Goal: Information Seeking & Learning: Learn about a topic

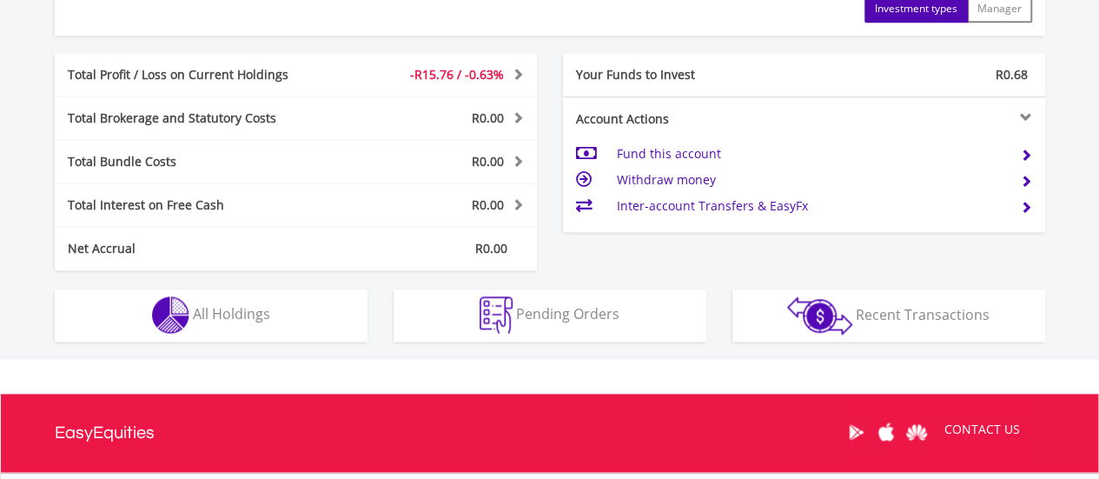
scroll to position [844, 0]
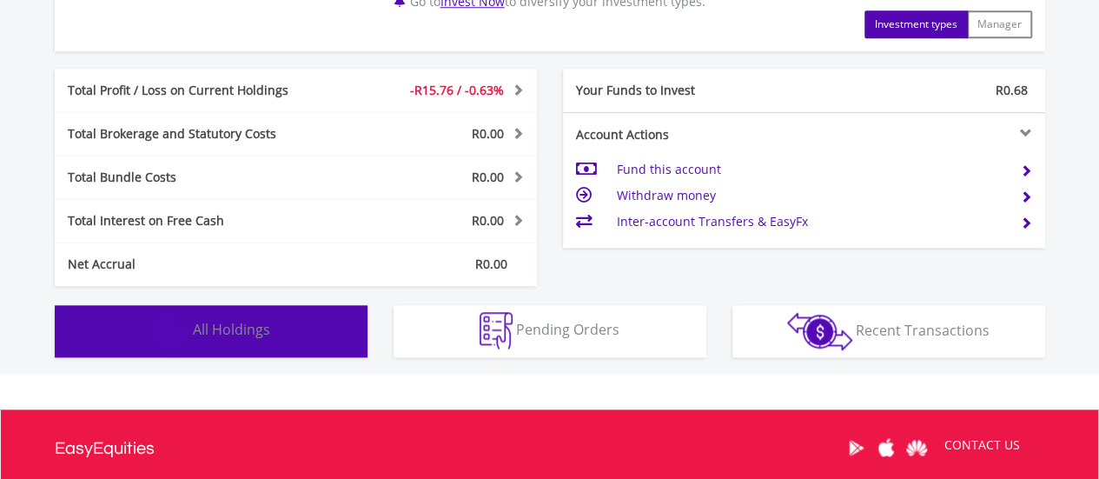
click at [234, 317] on button "Holdings All Holdings" at bounding box center [211, 331] width 313 height 52
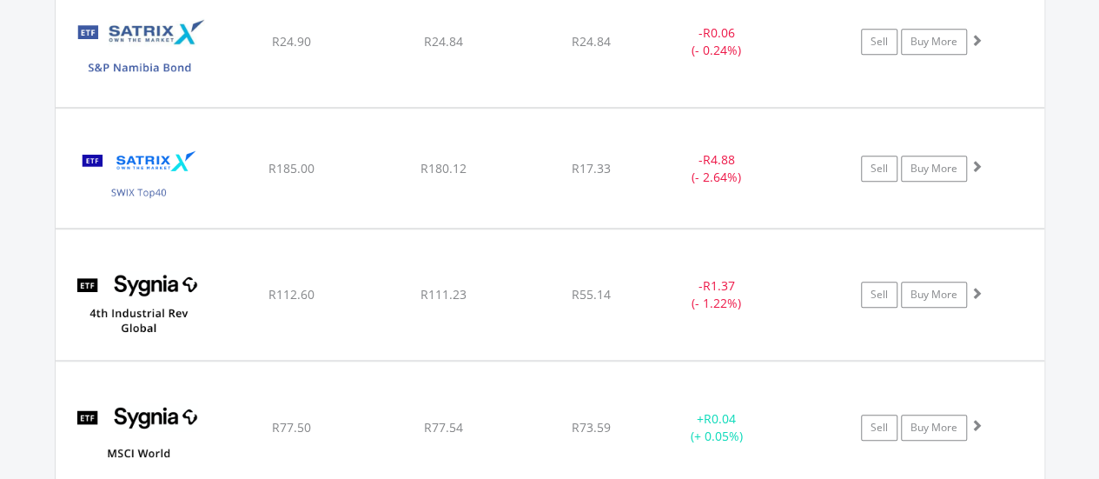
scroll to position [3684, 0]
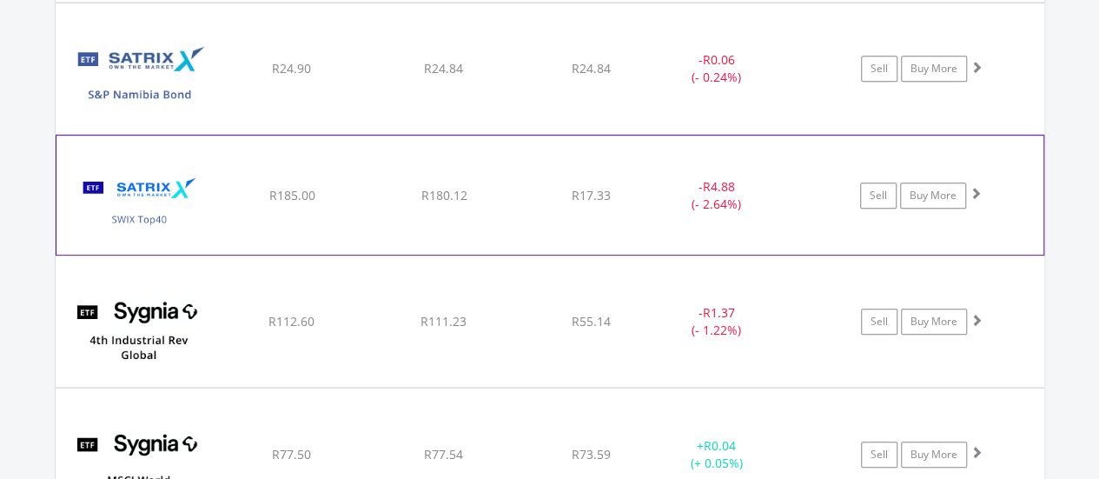
click at [116, 185] on img at bounding box center [139, 203] width 149 height 92
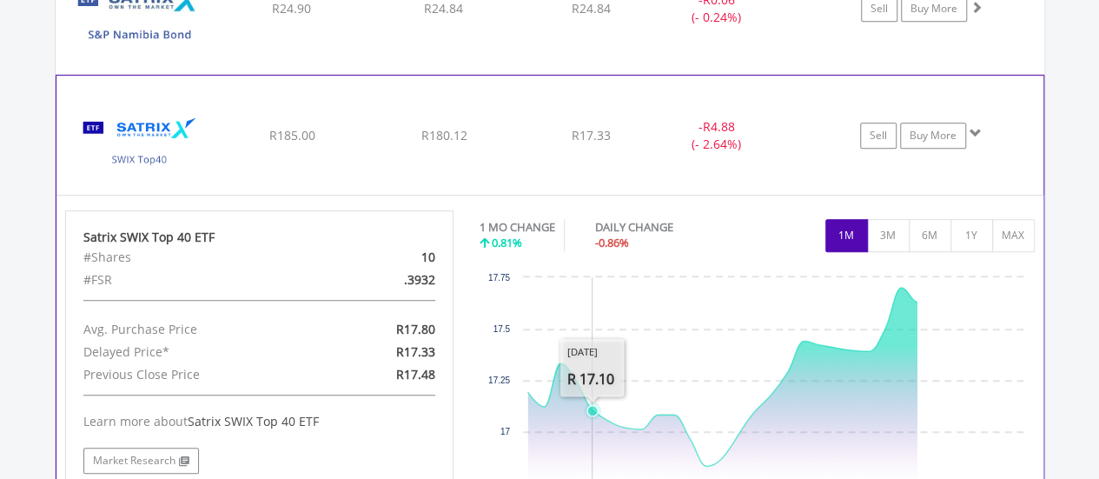
scroll to position [3771, 0]
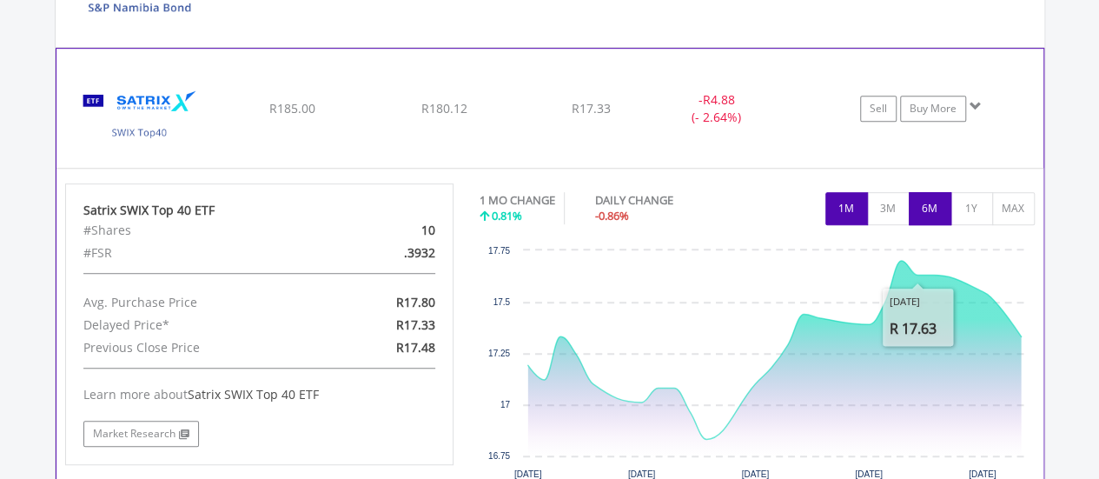
click at [941, 201] on button "6M" at bounding box center [929, 208] width 43 height 33
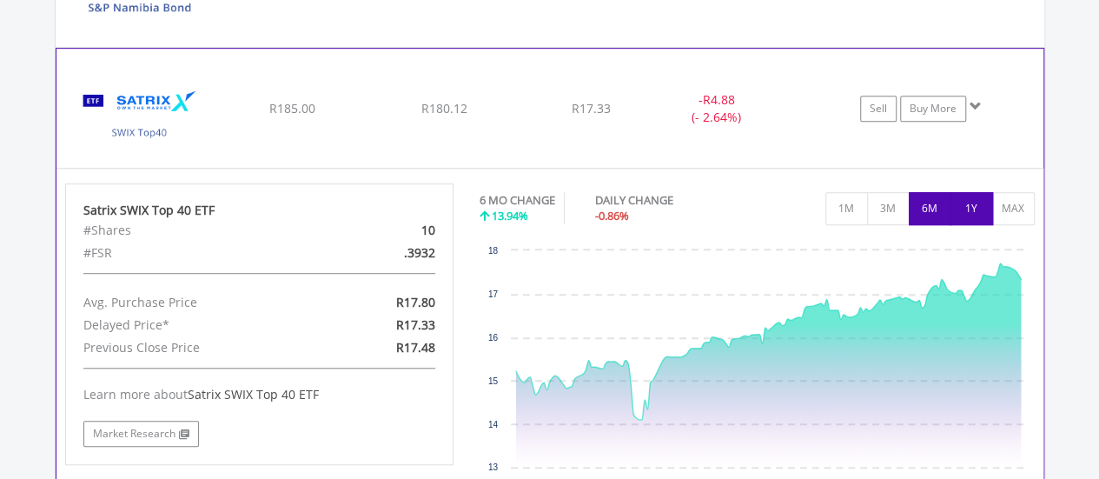
click at [974, 192] on button "1Y" at bounding box center [971, 208] width 43 height 33
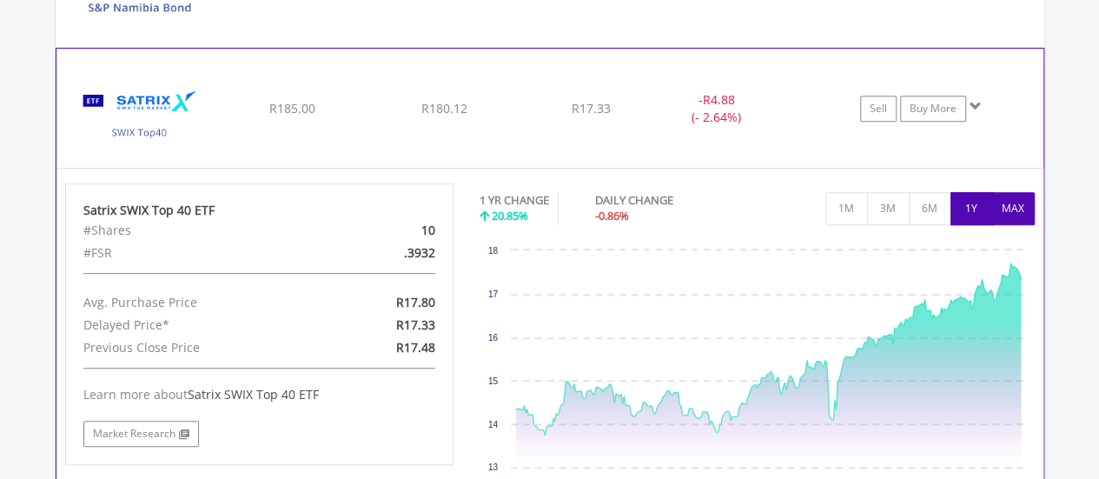
click at [1007, 192] on button "MAX" at bounding box center [1013, 208] width 43 height 33
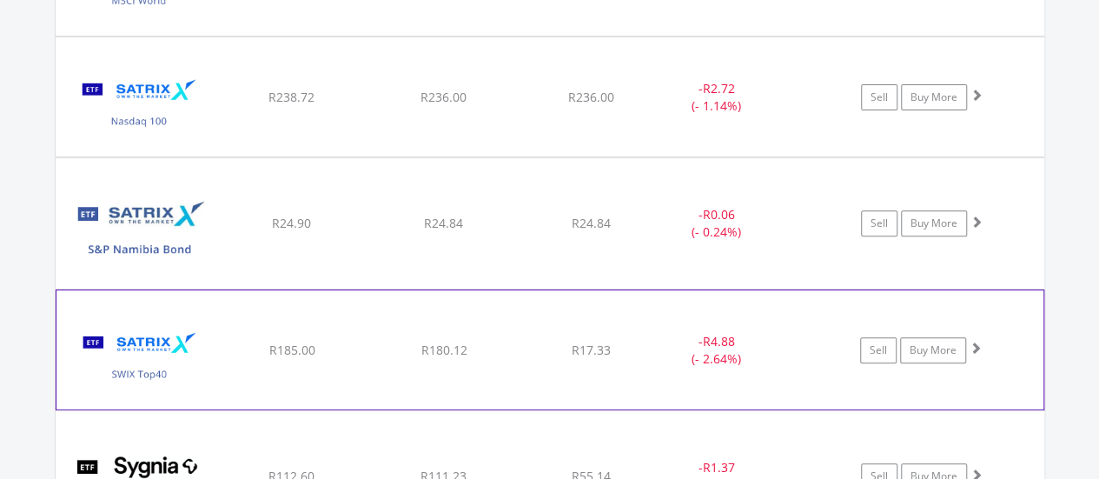
scroll to position [3423, 0]
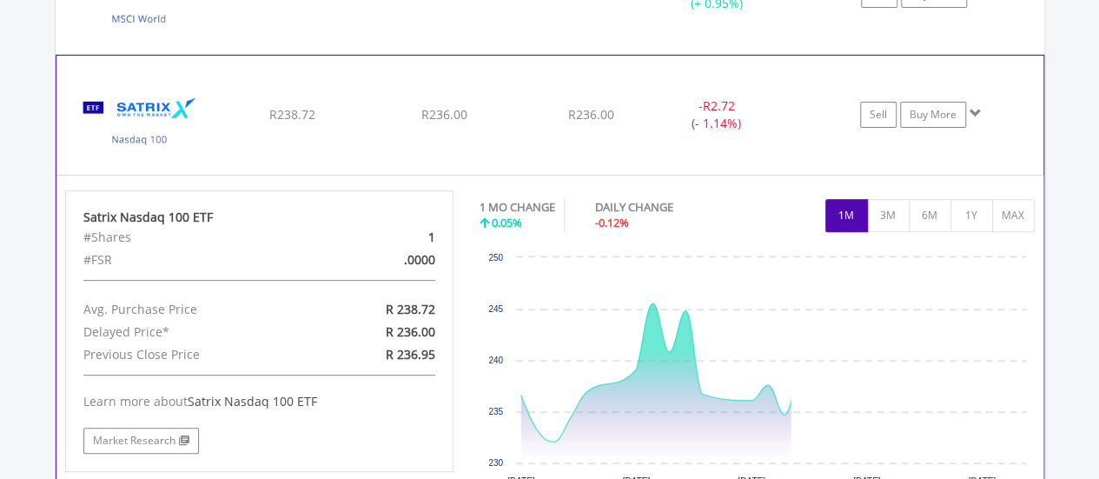
scroll to position [3597, 0]
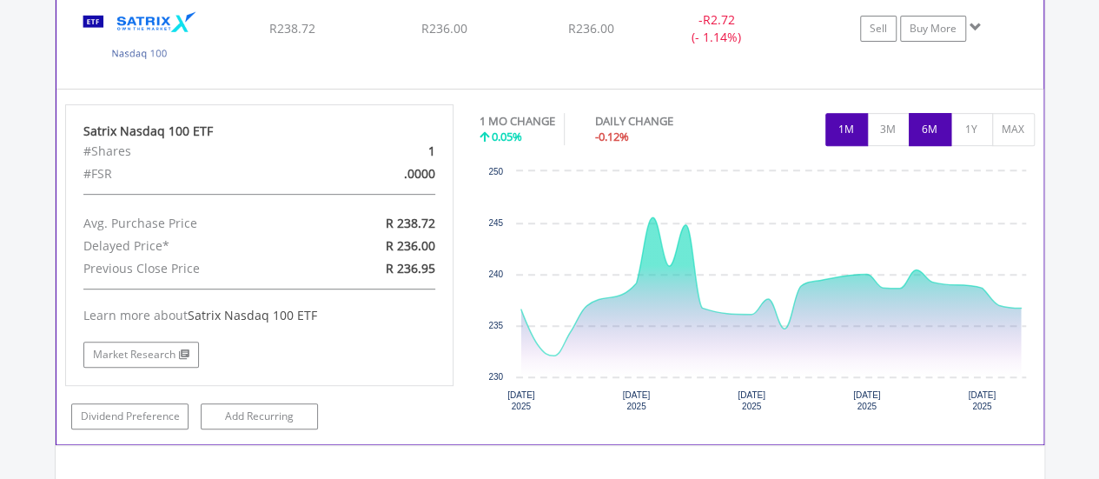
click at [943, 125] on button "6M" at bounding box center [929, 129] width 43 height 33
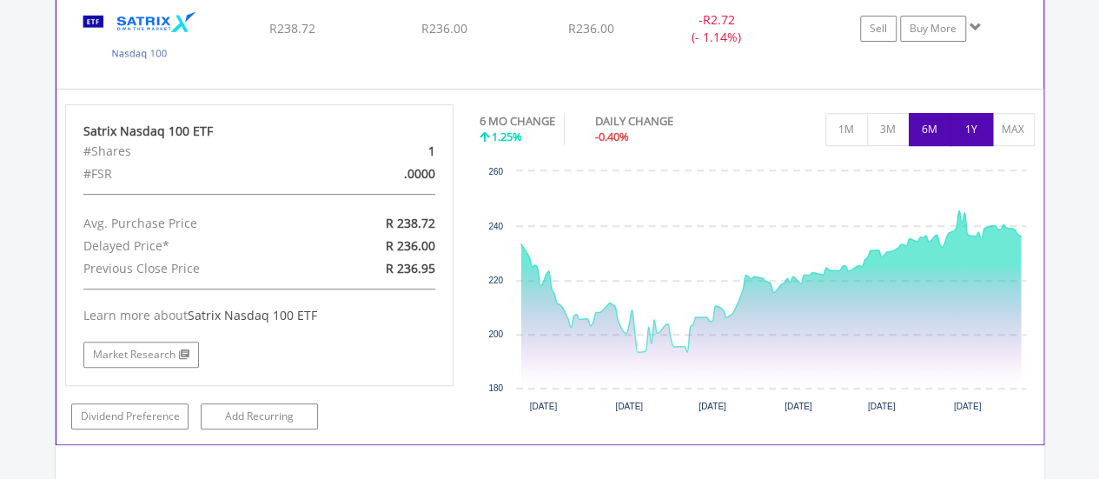
click at [987, 127] on button "1Y" at bounding box center [971, 129] width 43 height 33
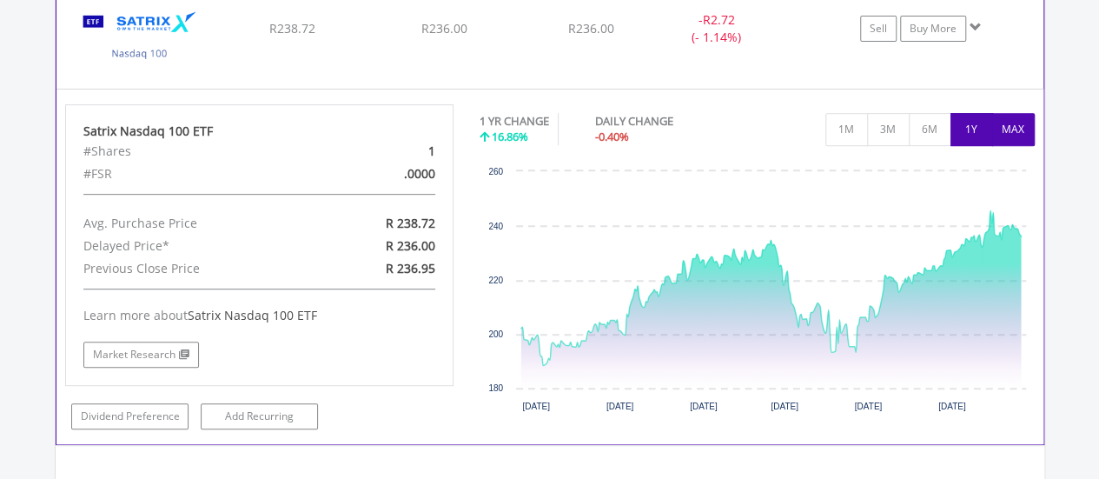
click at [1007, 121] on button "MAX" at bounding box center [1013, 129] width 43 height 33
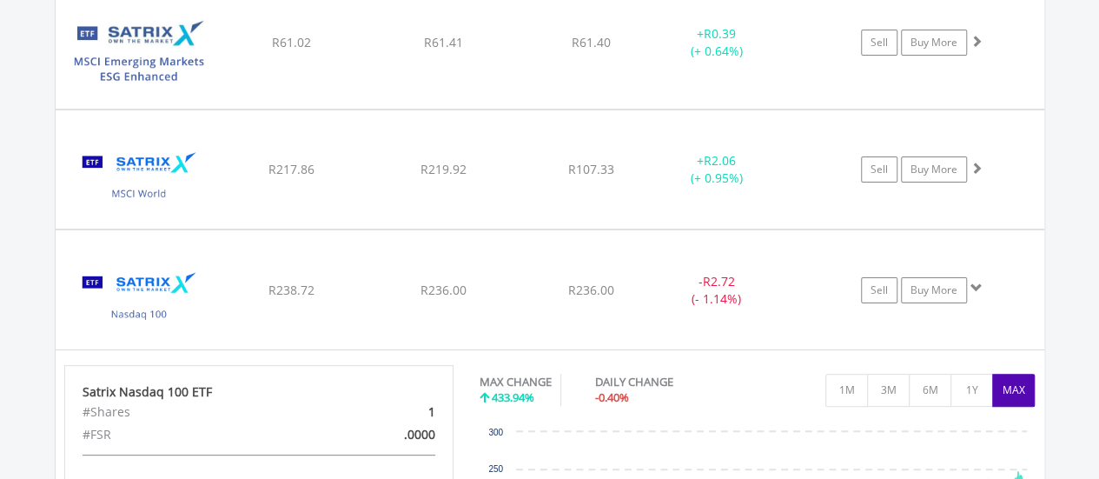
scroll to position [3510, 0]
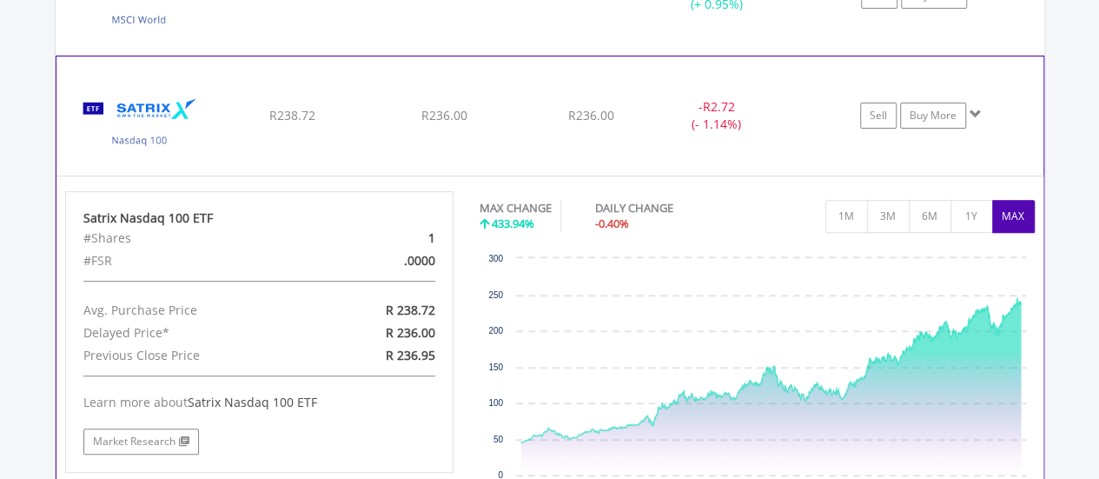
click at [164, 109] on img at bounding box center [139, 124] width 149 height 92
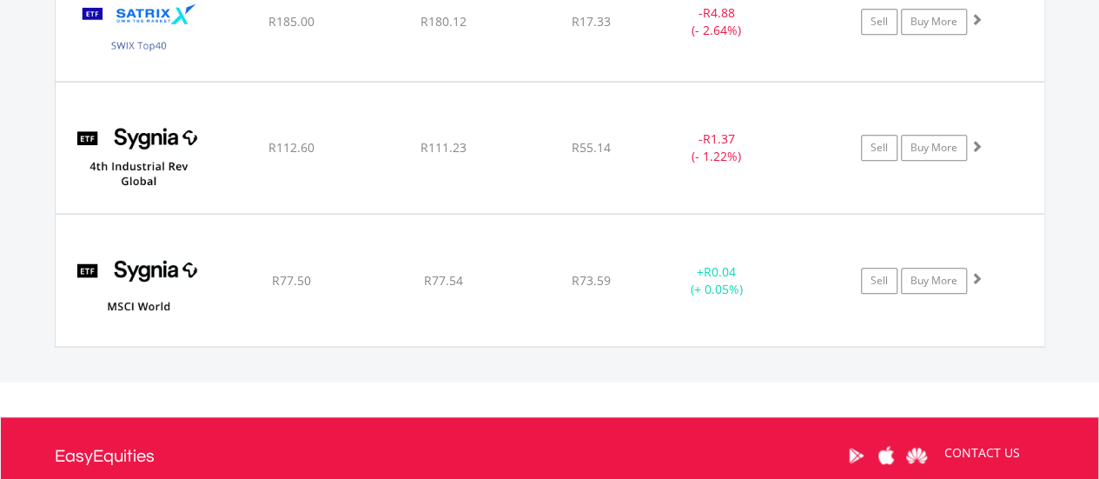
scroll to position [3684, 0]
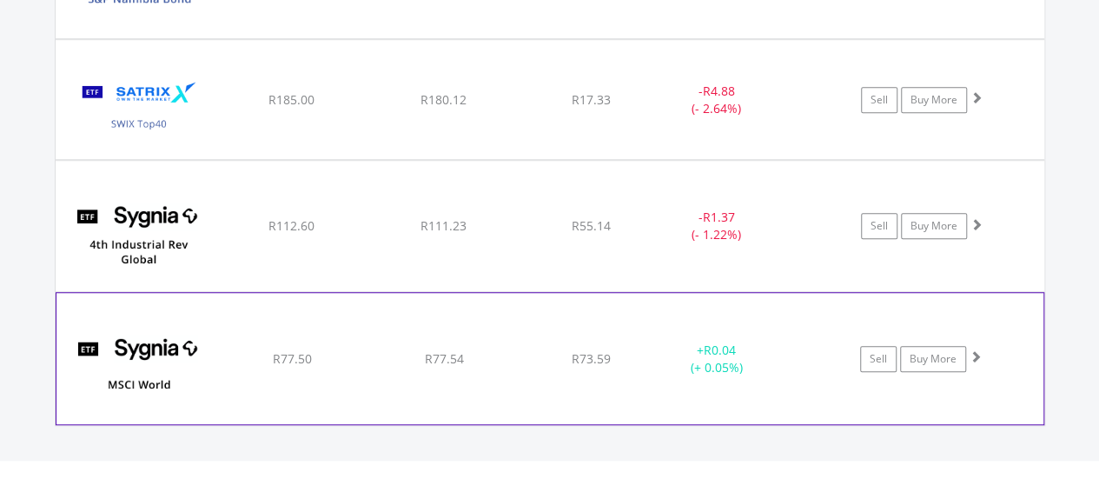
scroll to position [3771, 0]
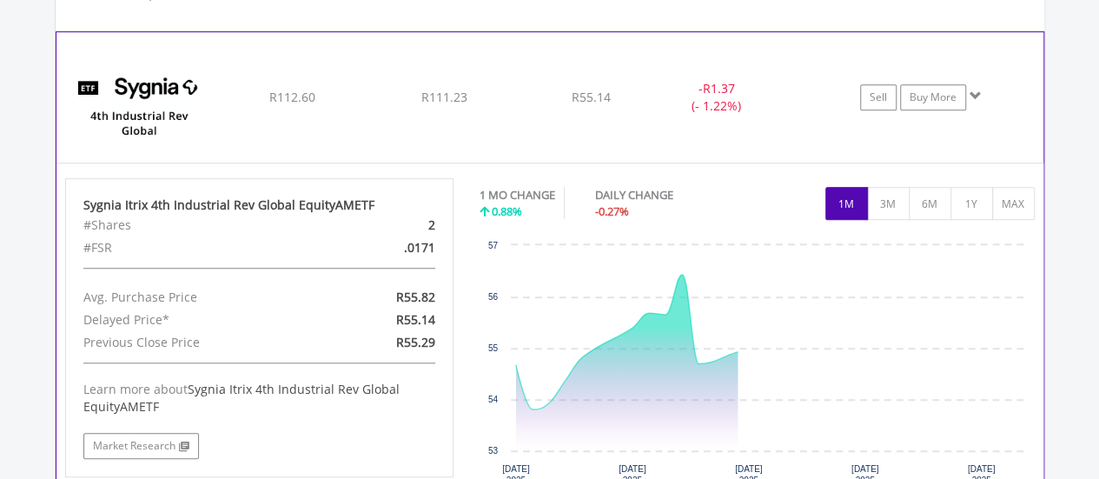
scroll to position [3944, 0]
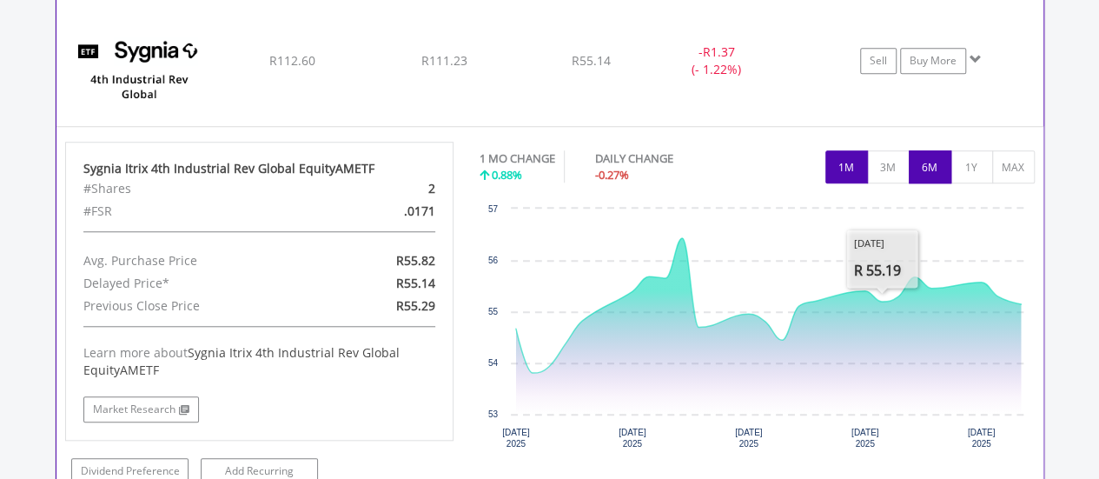
click at [945, 161] on button "6M" at bounding box center [929, 166] width 43 height 33
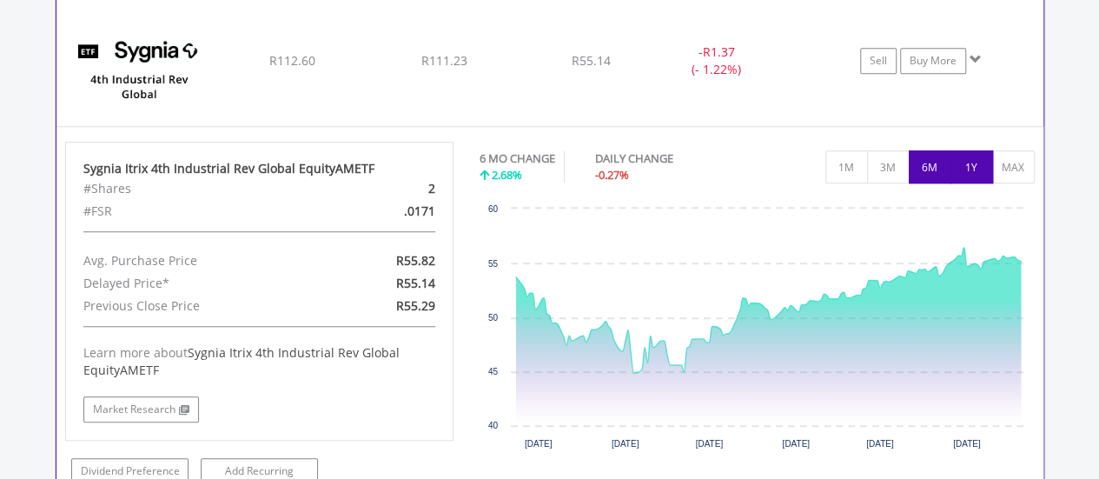
click at [964, 152] on button "1Y" at bounding box center [971, 166] width 43 height 33
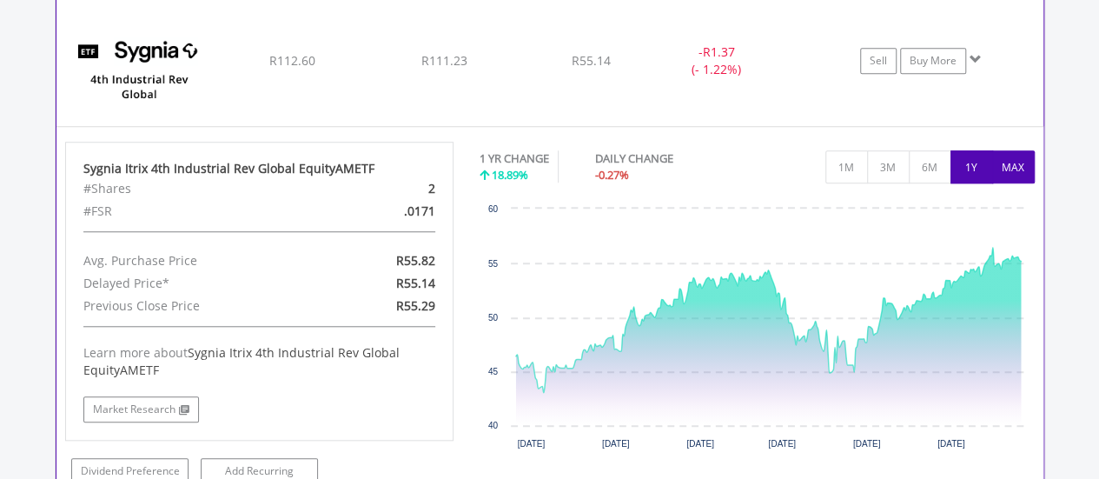
click at [1002, 150] on button "MAX" at bounding box center [1013, 166] width 43 height 33
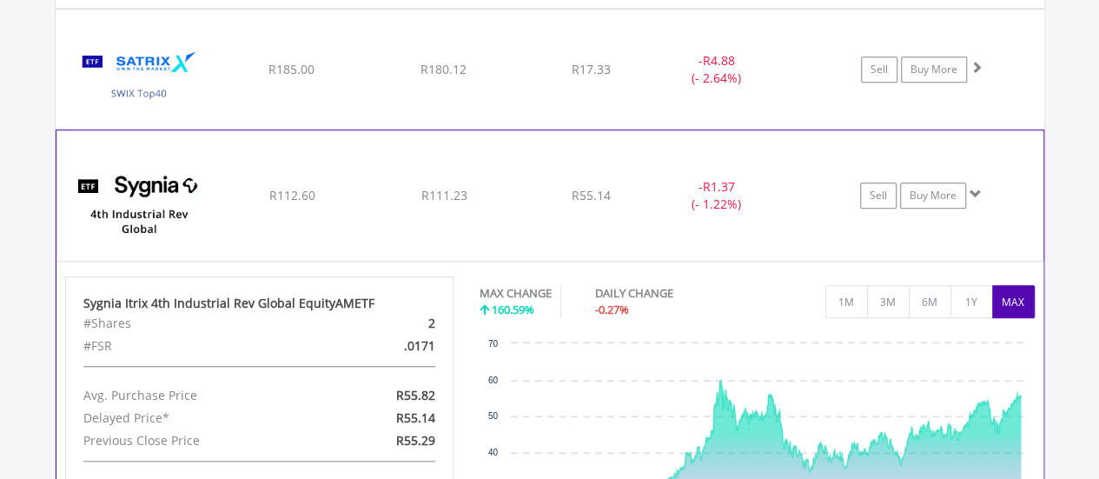
scroll to position [3771, 0]
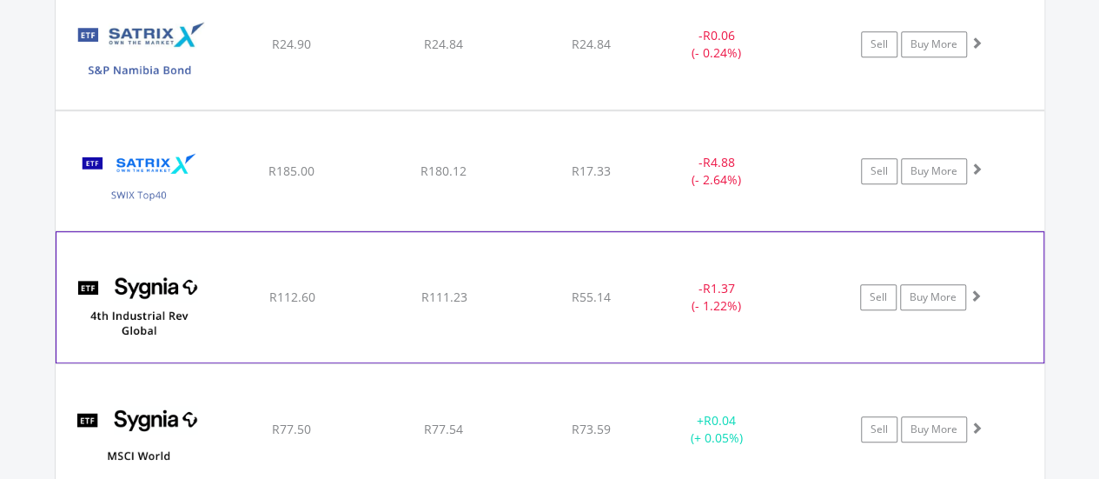
scroll to position [3858, 0]
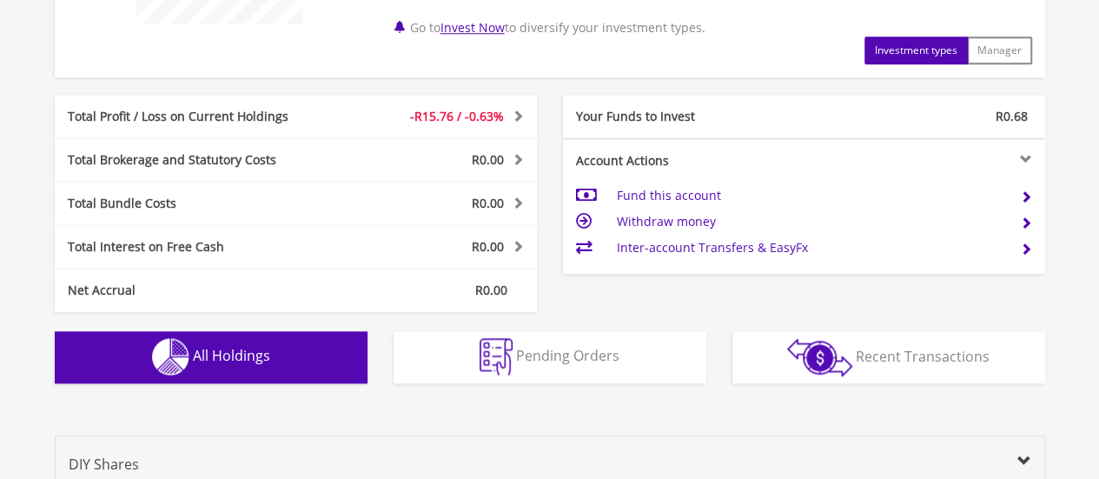
click at [163, 365] on img "button" at bounding box center [170, 356] width 37 height 37
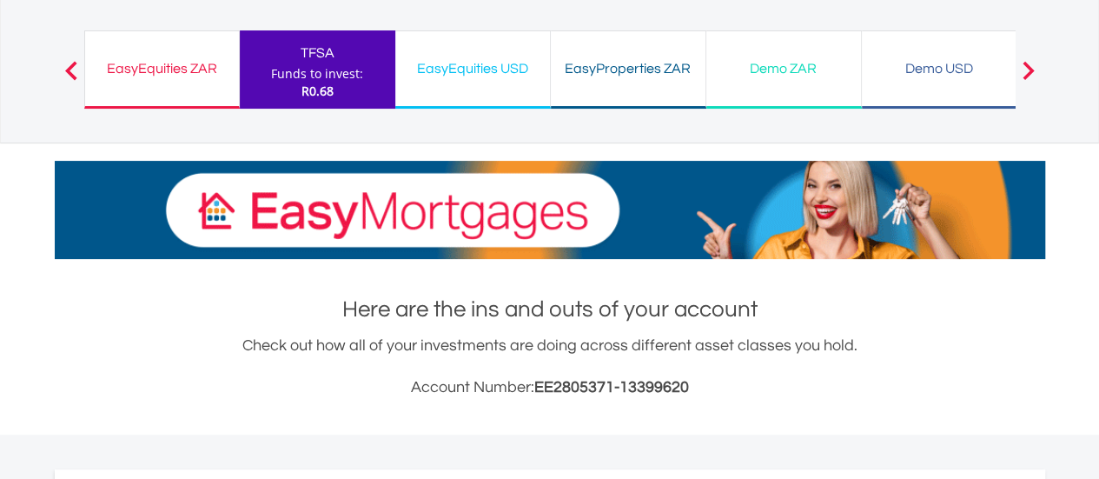
scroll to position [0, 0]
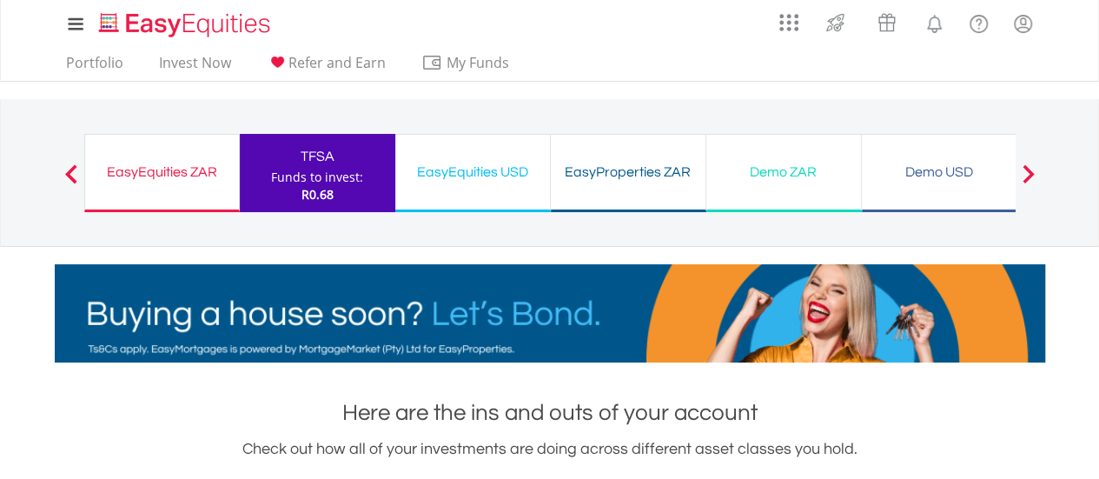
click at [163, 168] on div "EasyEquities ZAR" at bounding box center [162, 172] width 133 height 24
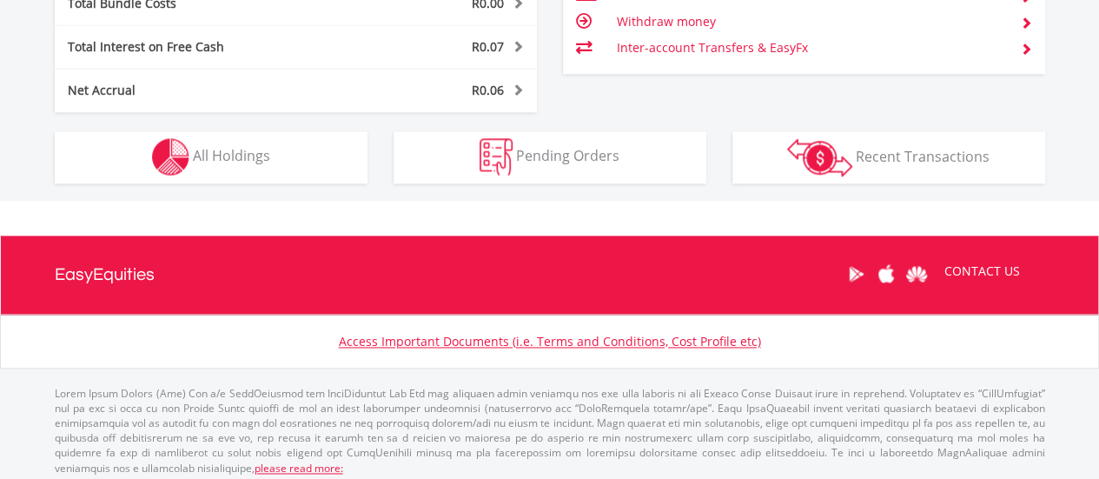
scroll to position [167, 330]
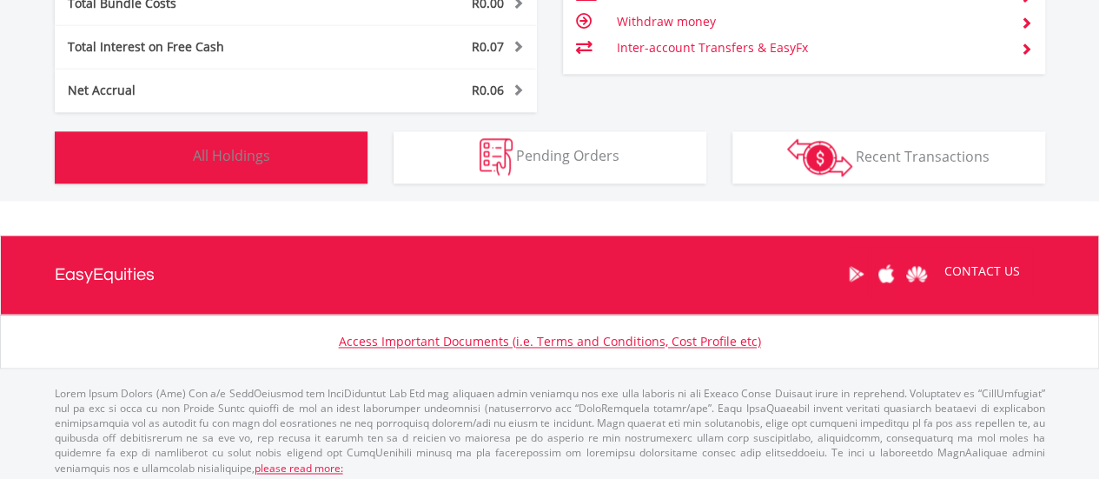
click at [269, 166] on button "Holdings All Holdings" at bounding box center [211, 157] width 313 height 52
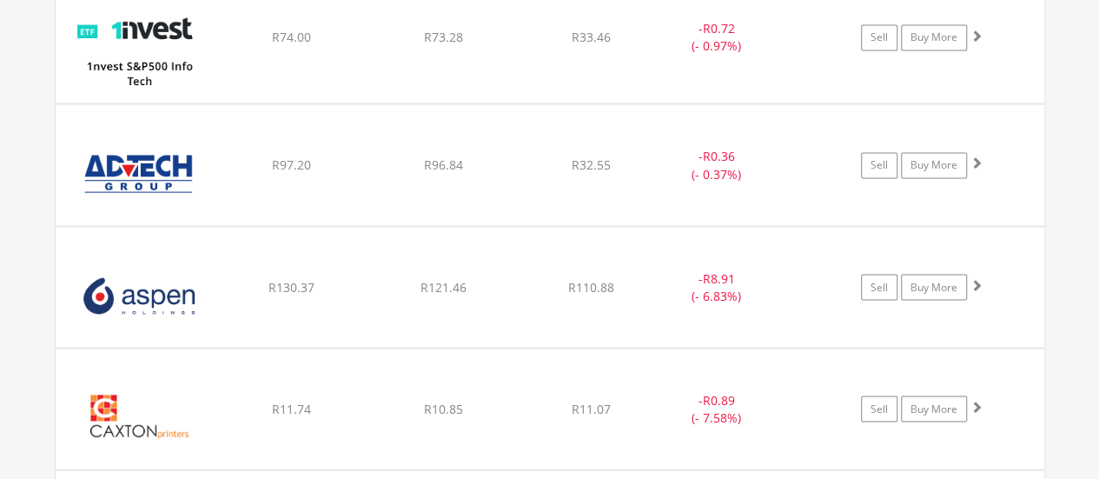
scroll to position [1530, 0]
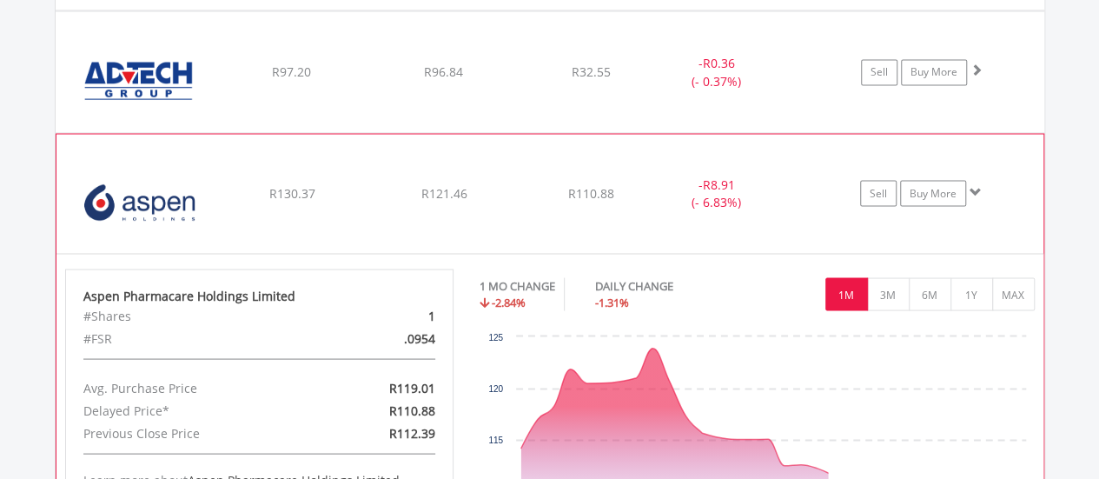
scroll to position [1617, 0]
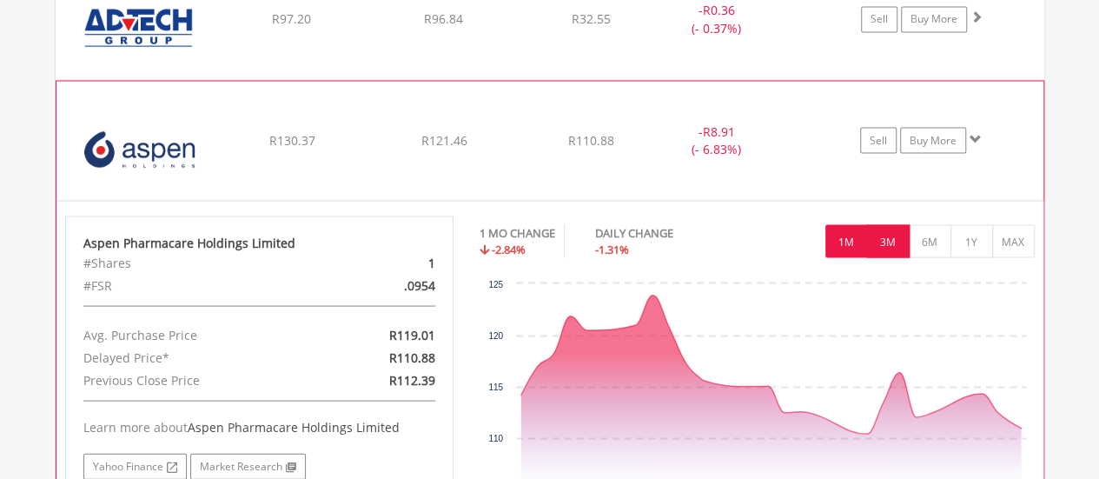
click at [884, 239] on button "3M" at bounding box center [888, 240] width 43 height 33
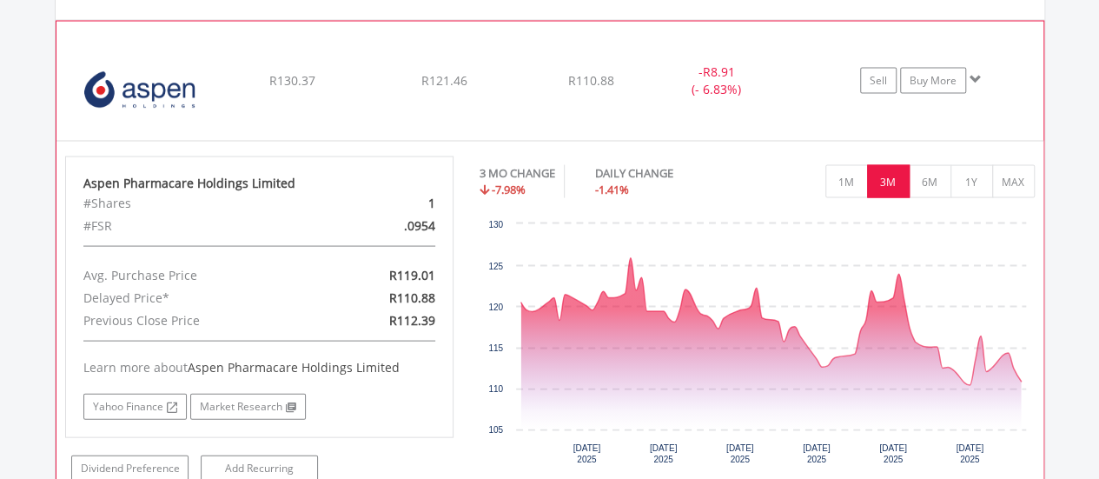
scroll to position [1704, 0]
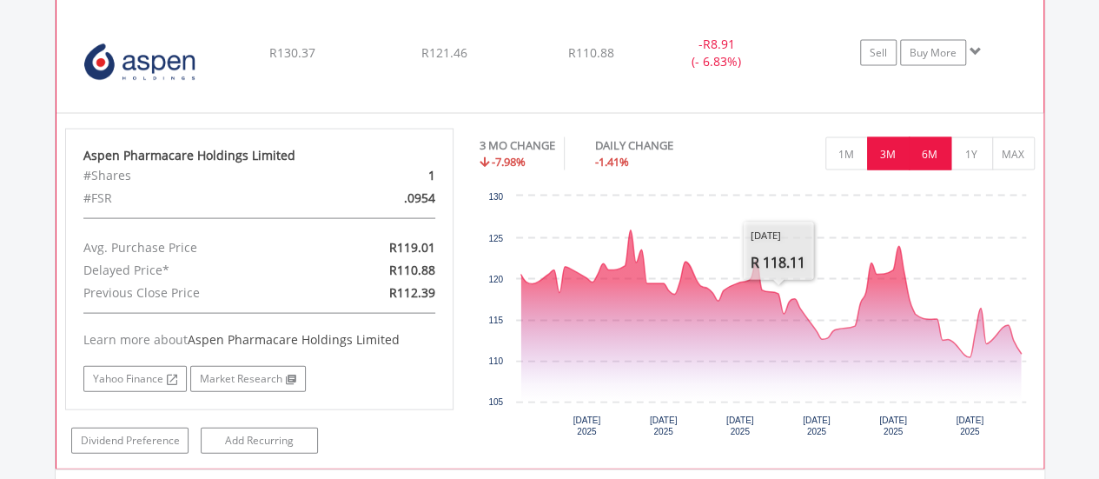
click at [919, 160] on button "6M" at bounding box center [929, 153] width 43 height 33
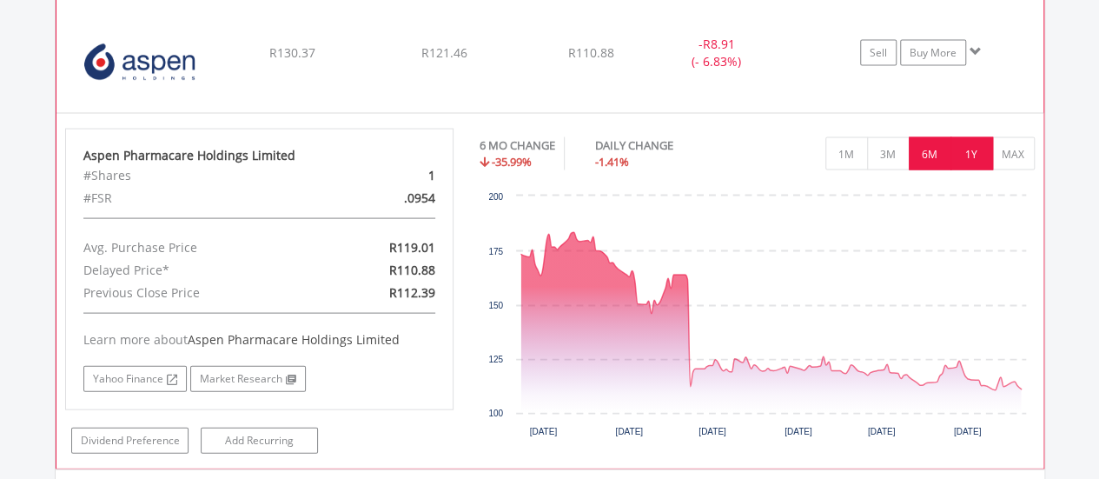
click at [959, 146] on button "1Y" at bounding box center [971, 153] width 43 height 33
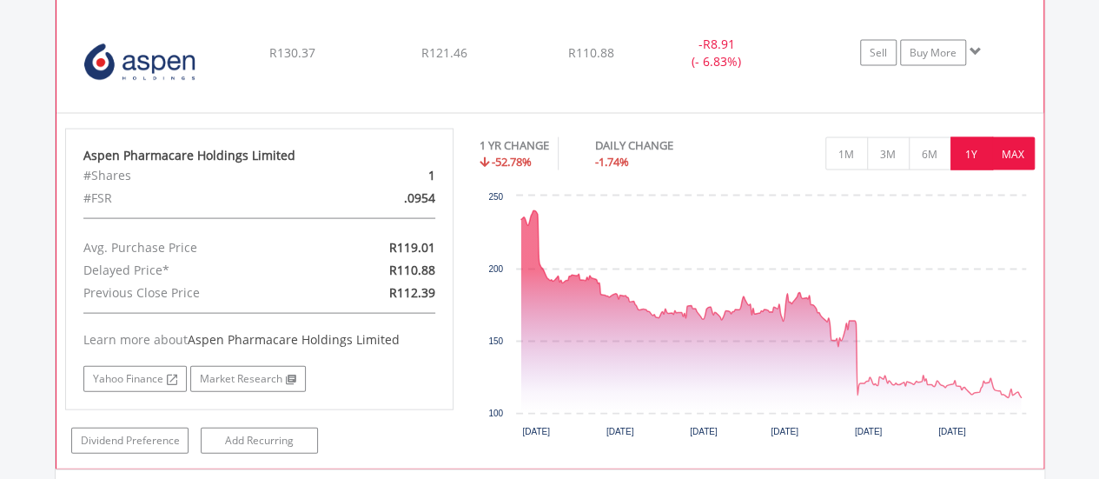
click at [1002, 146] on button "MAX" at bounding box center [1013, 153] width 43 height 33
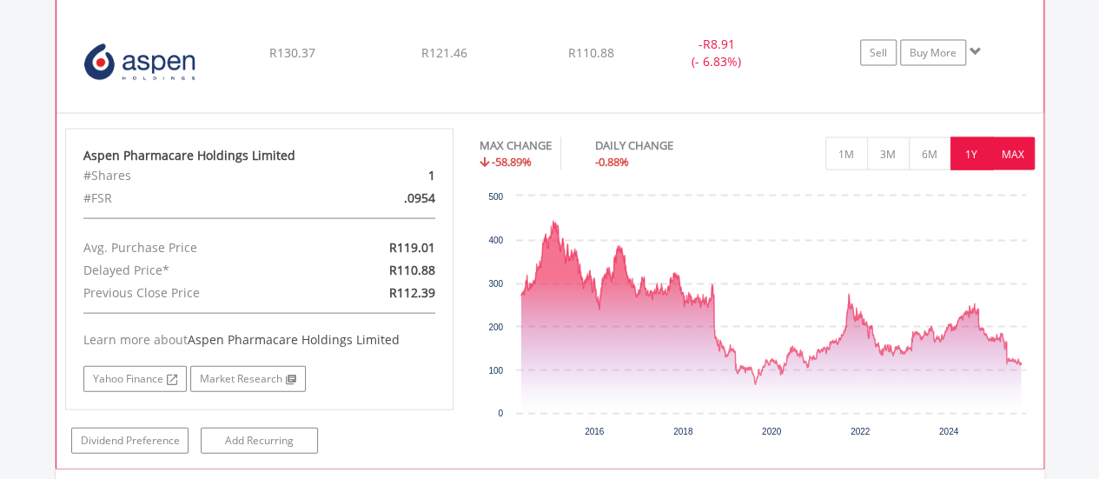
click at [977, 152] on button "1Y" at bounding box center [971, 153] width 43 height 33
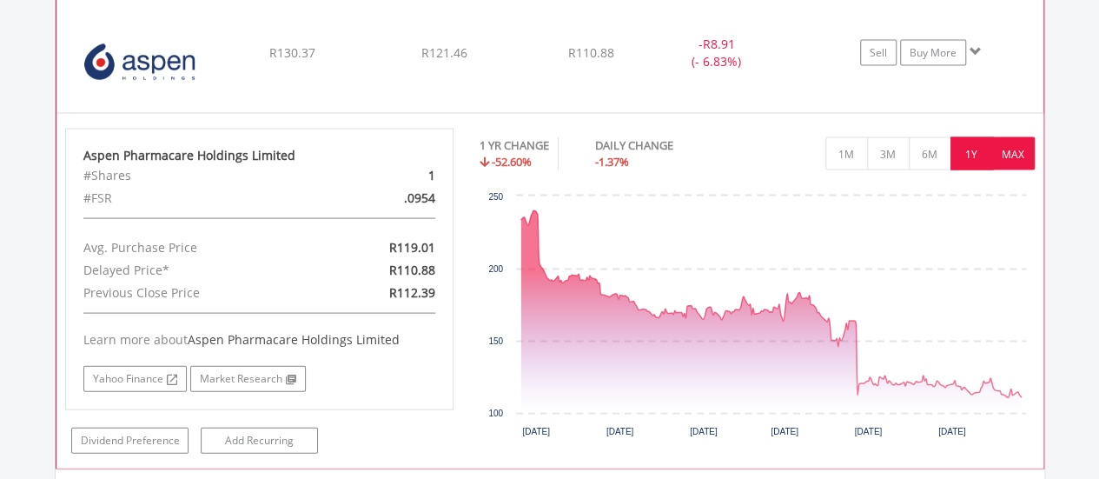
click at [1006, 149] on button "MAX" at bounding box center [1013, 153] width 43 height 33
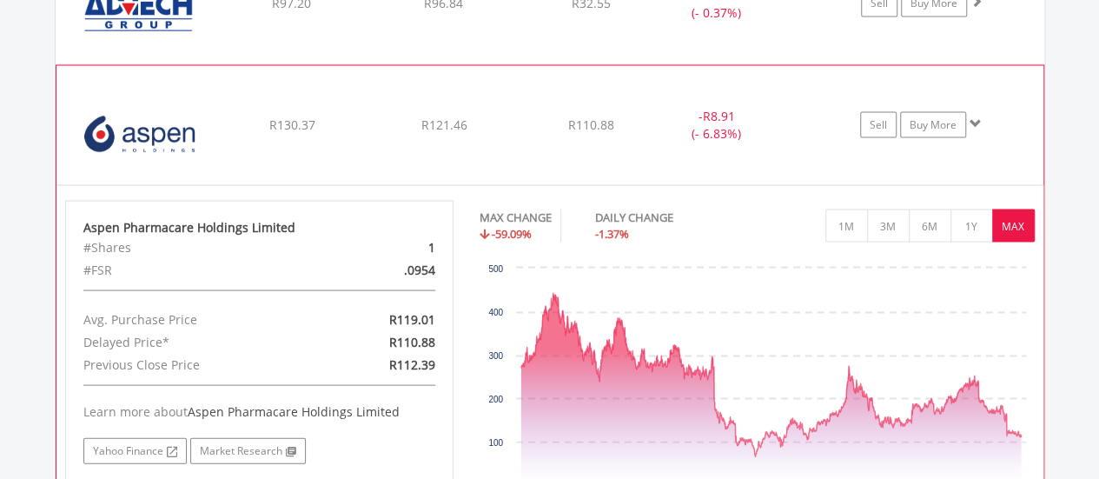
scroll to position [1617, 0]
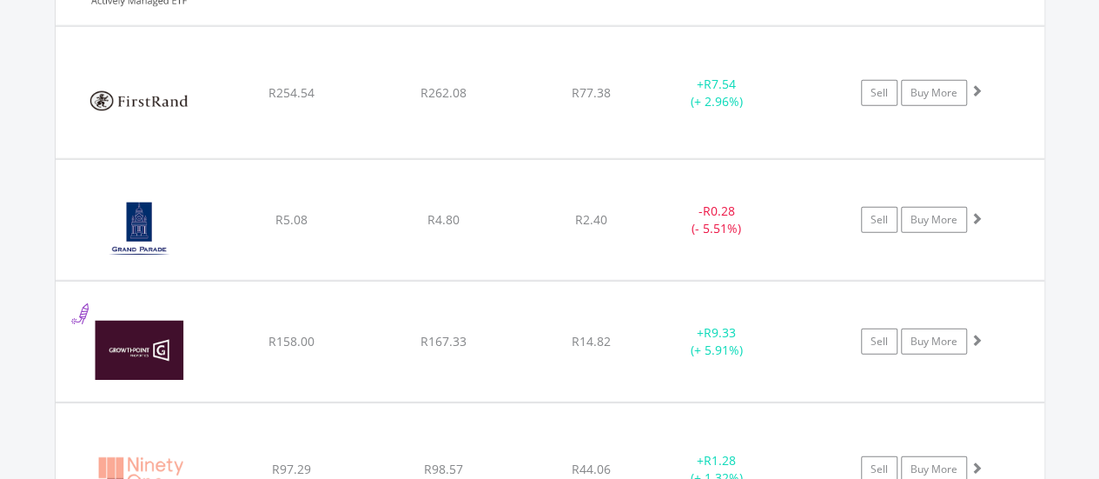
scroll to position [2138, 0]
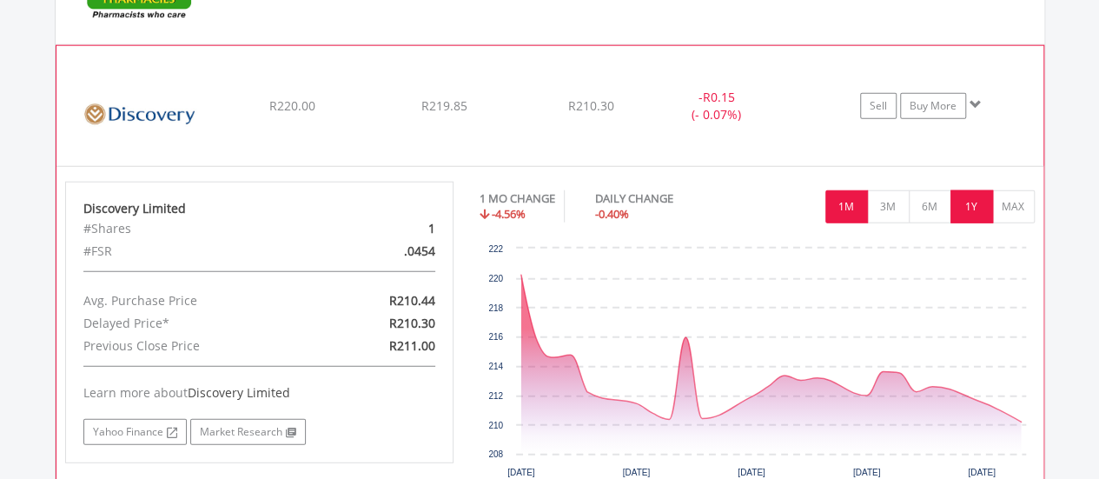
click at [968, 193] on button "1Y" at bounding box center [971, 206] width 43 height 33
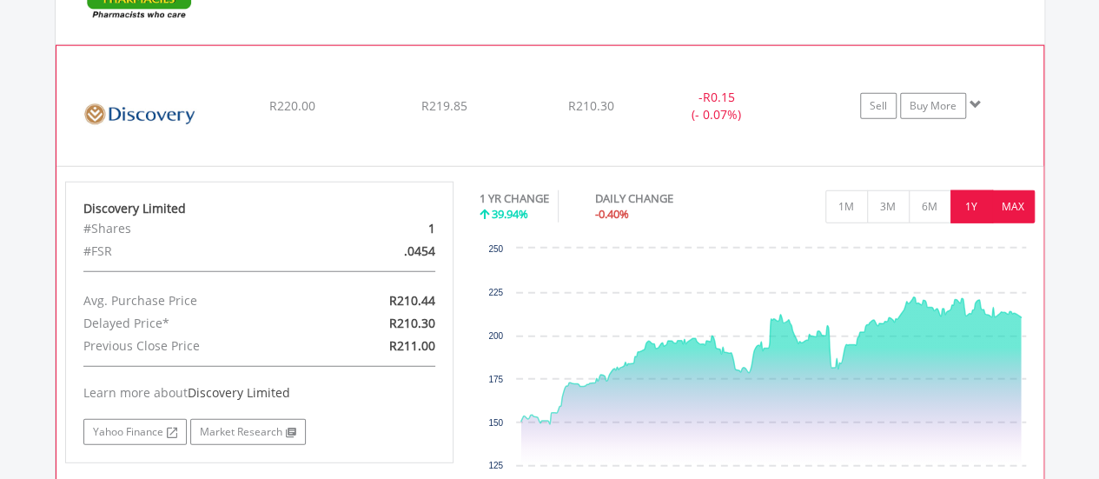
click at [1002, 190] on button "MAX" at bounding box center [1013, 206] width 43 height 33
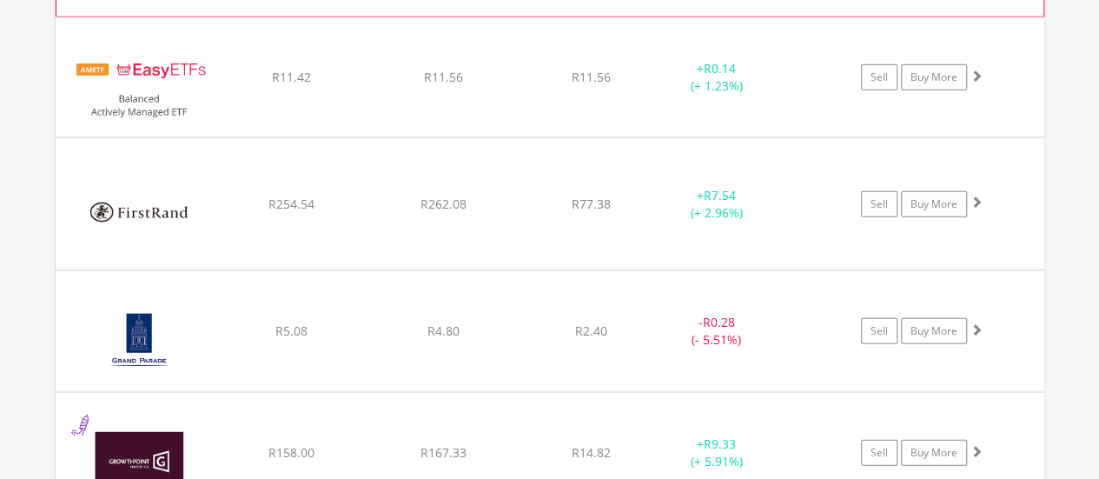
scroll to position [2312, 0]
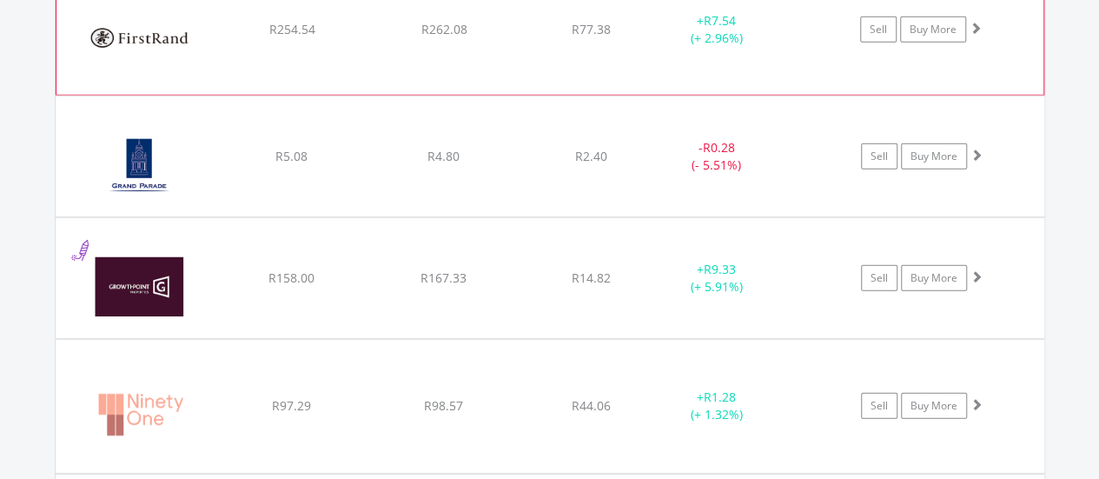
scroll to position [2485, 0]
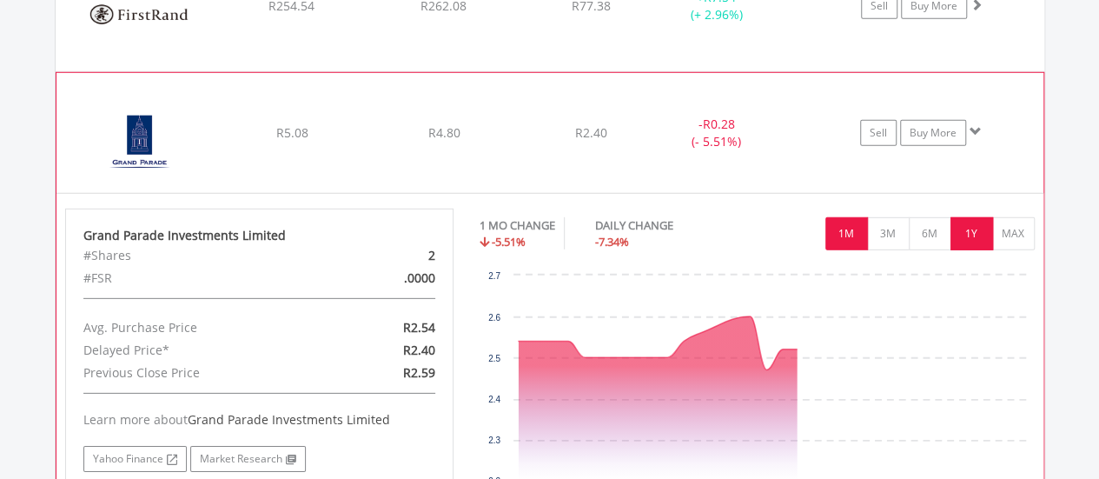
click at [991, 234] on button "1Y" at bounding box center [971, 233] width 43 height 33
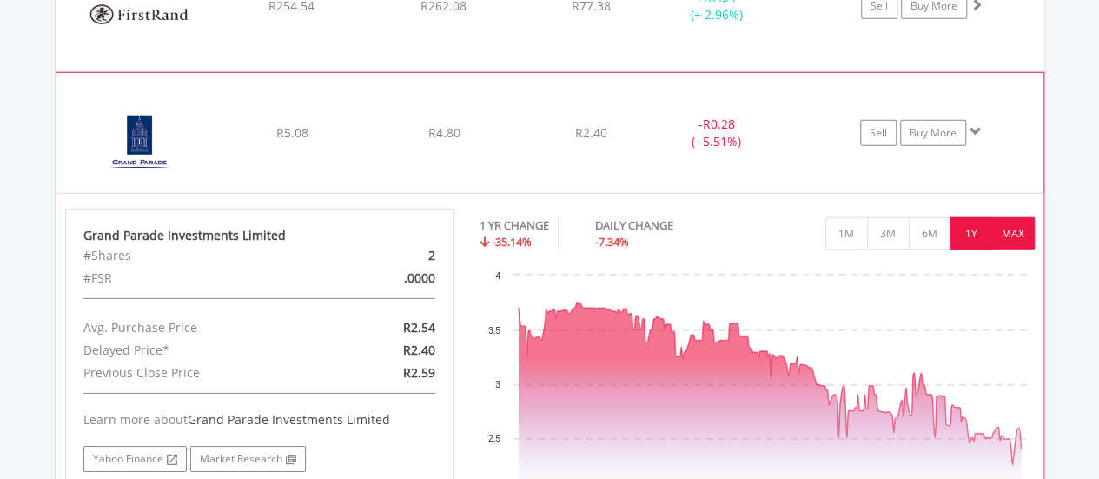
click at [1018, 228] on button "MAX" at bounding box center [1013, 233] width 43 height 33
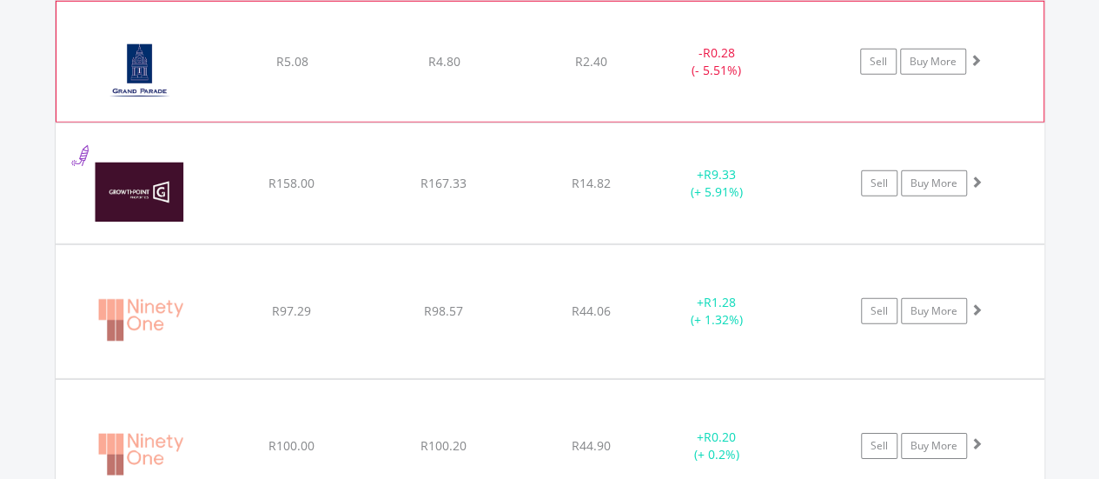
scroll to position [2572, 0]
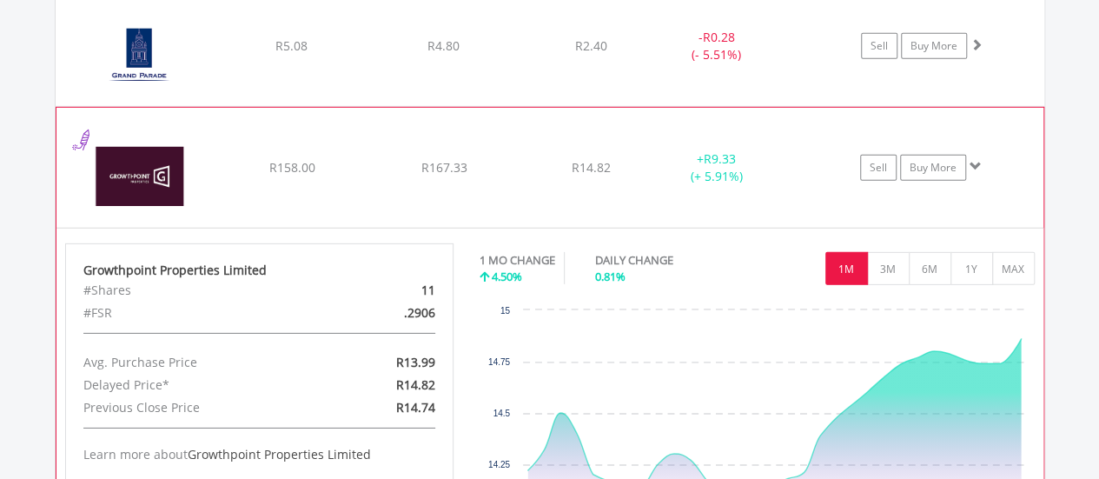
click at [979, 279] on div "1 MO CHANGE 4.50% DAILY CHANGE 0.81% 1M 3M 6M 1Y MAX" at bounding box center [756, 272] width 555 height 58
click at [976, 267] on button "1Y" at bounding box center [971, 268] width 43 height 33
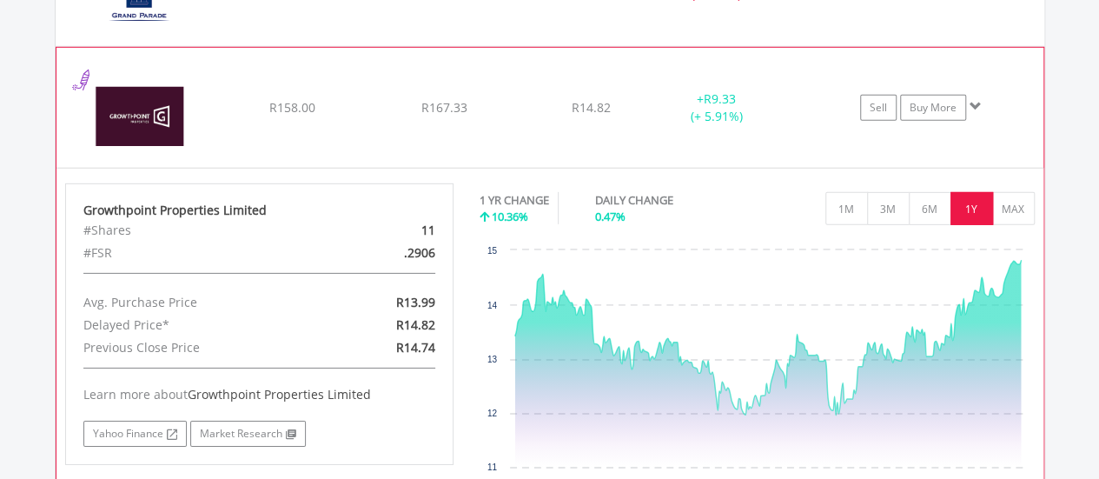
scroll to position [2659, 0]
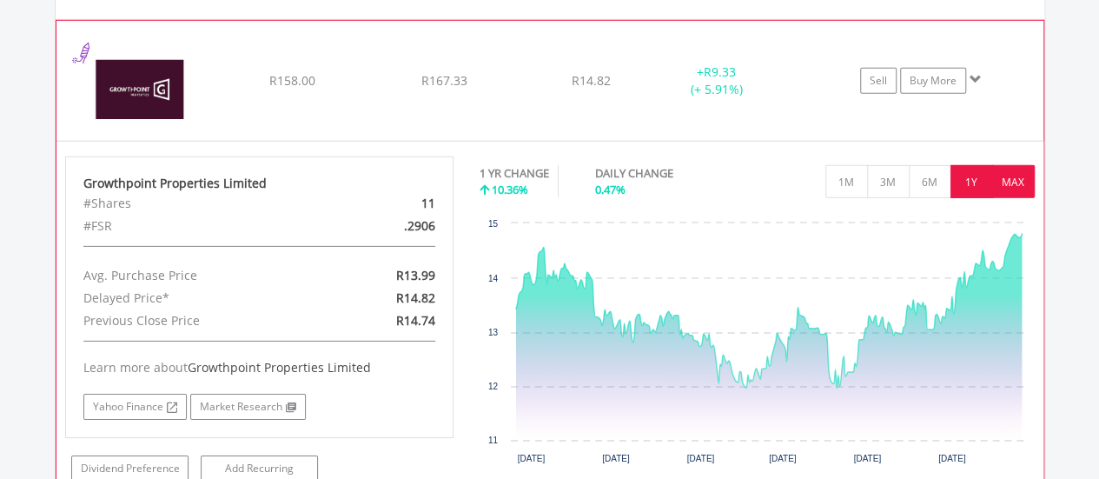
click at [1018, 175] on button "MAX" at bounding box center [1013, 181] width 43 height 33
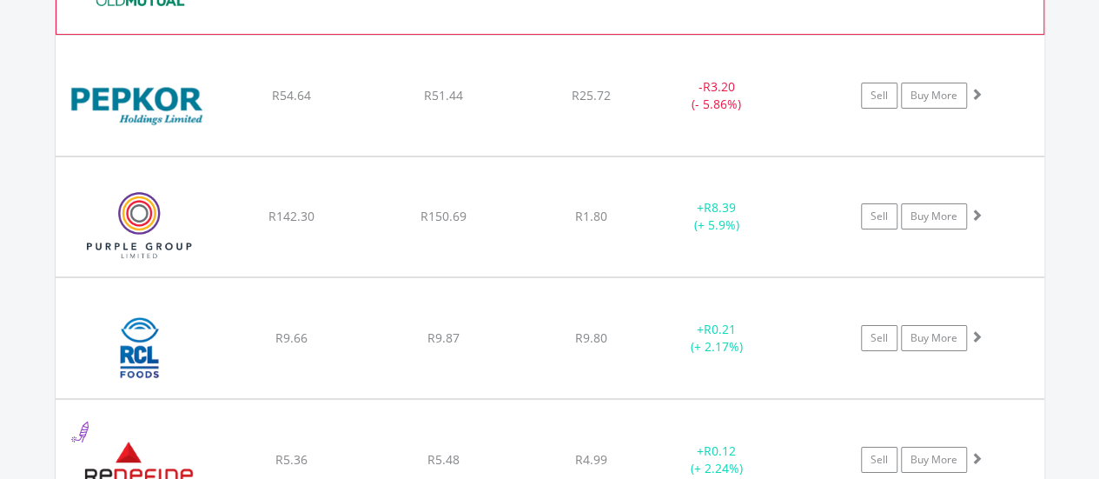
scroll to position [3180, 0]
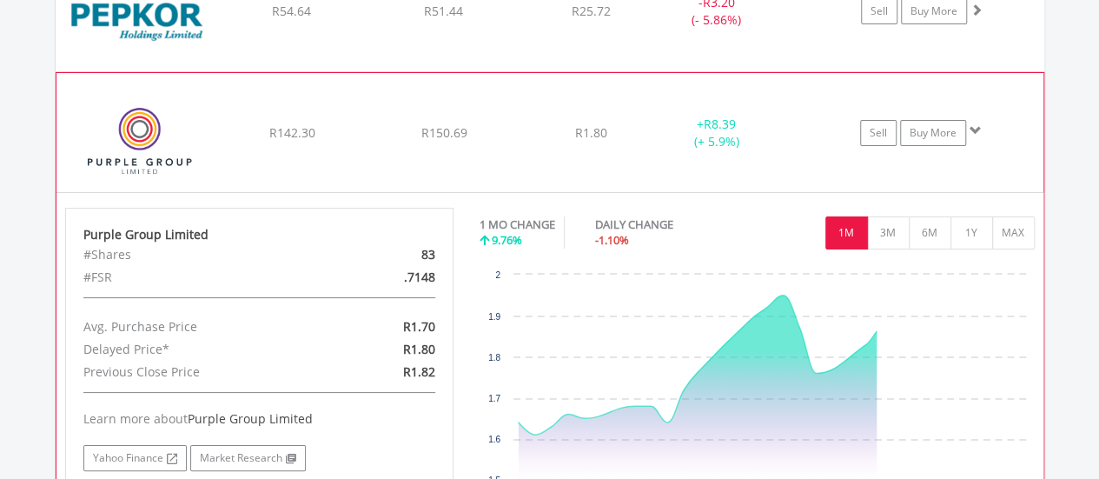
scroll to position [3267, 0]
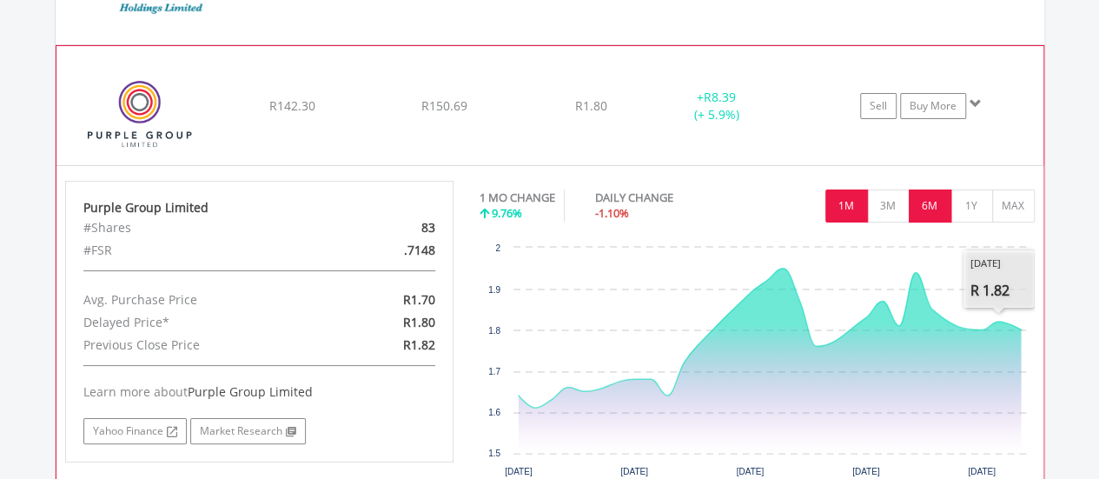
click at [942, 195] on button "6M" at bounding box center [929, 205] width 43 height 33
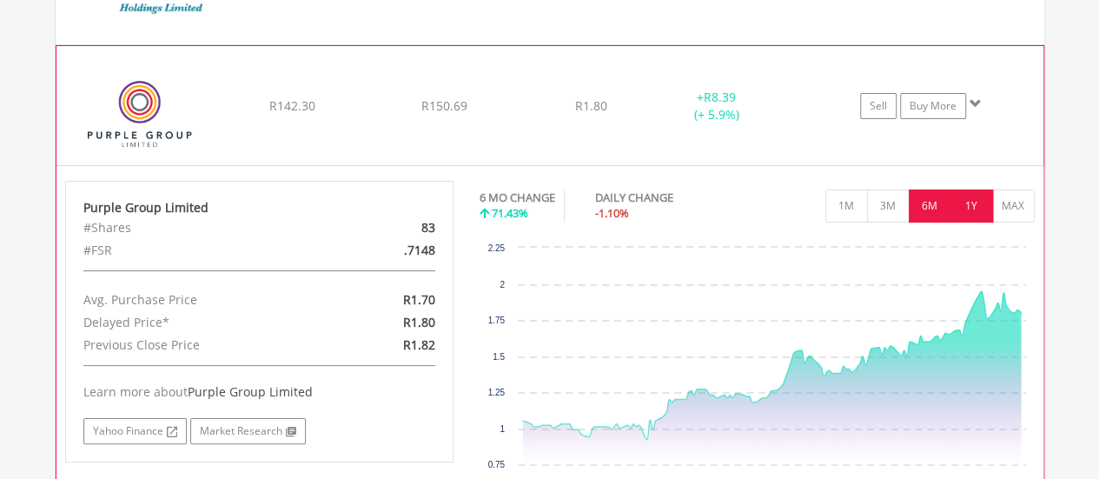
click at [966, 190] on button "1Y" at bounding box center [971, 205] width 43 height 33
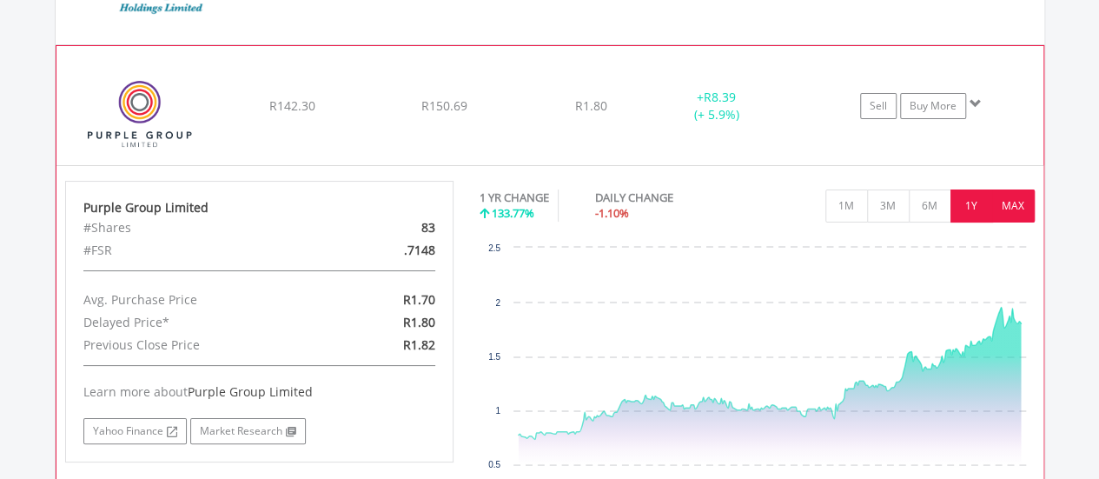
click at [997, 191] on button "MAX" at bounding box center [1013, 205] width 43 height 33
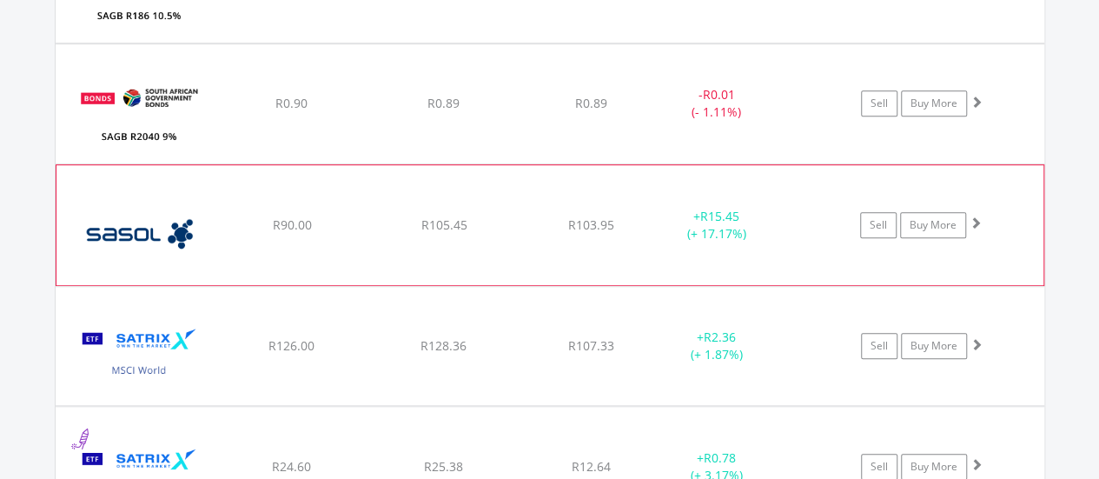
scroll to position [3962, 0]
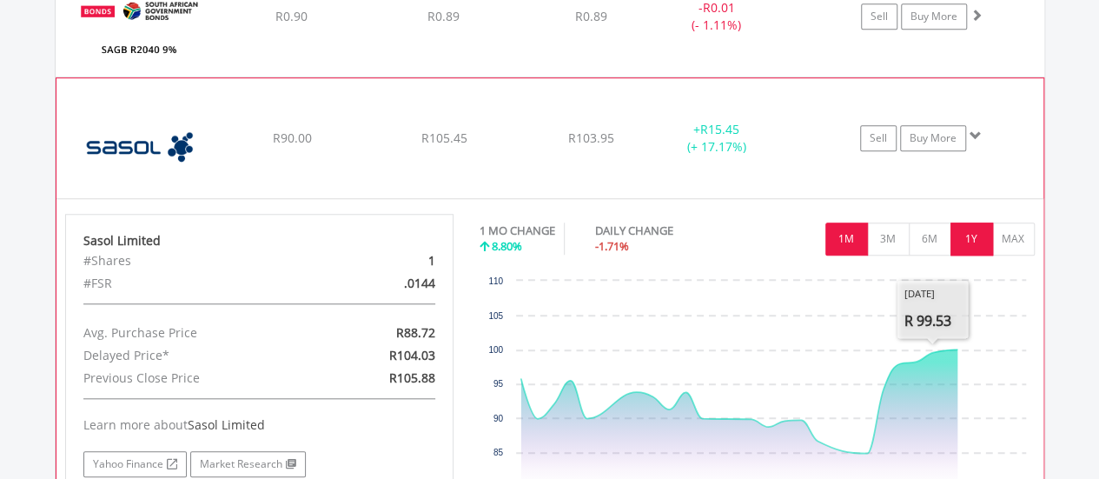
click at [980, 222] on button "1Y" at bounding box center [971, 238] width 43 height 33
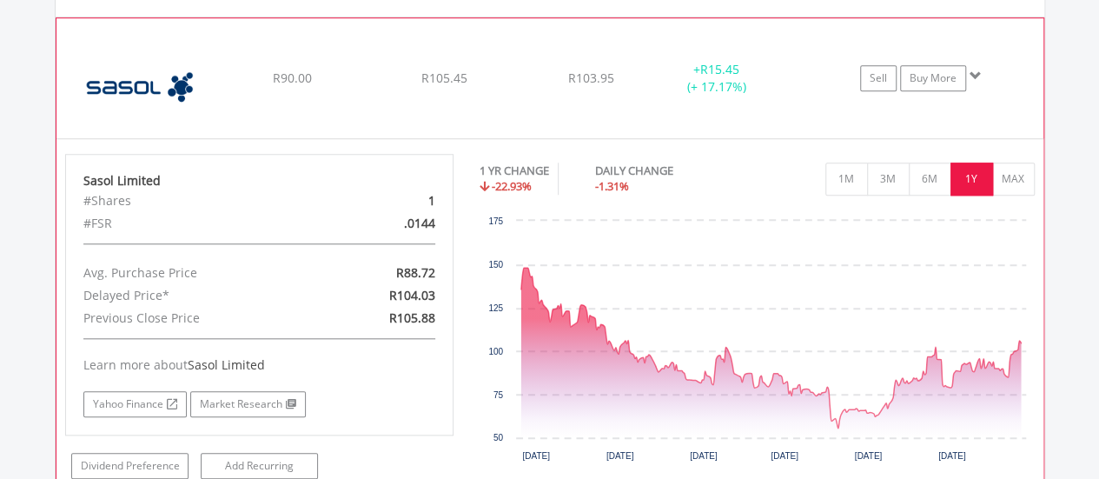
scroll to position [4049, 0]
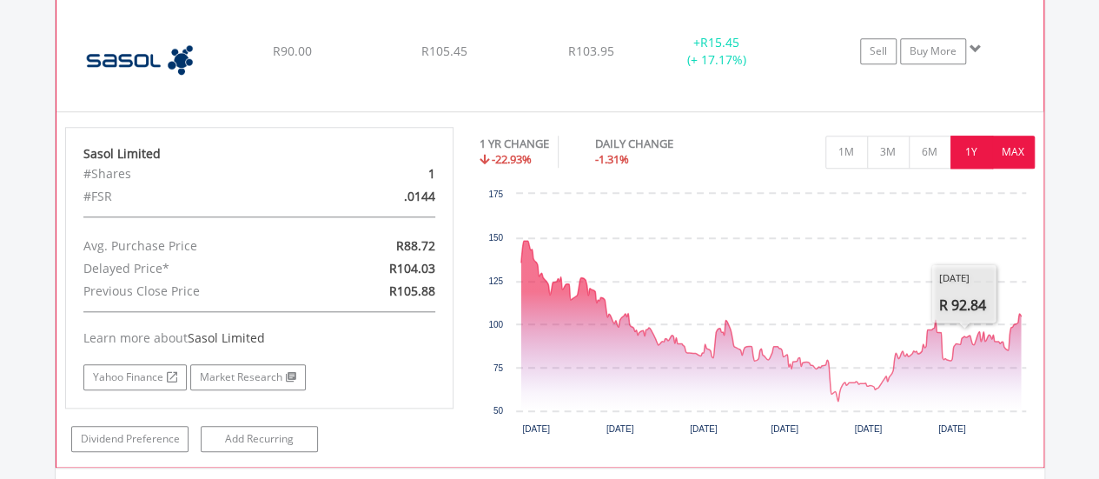
click at [1004, 135] on button "MAX" at bounding box center [1013, 151] width 43 height 33
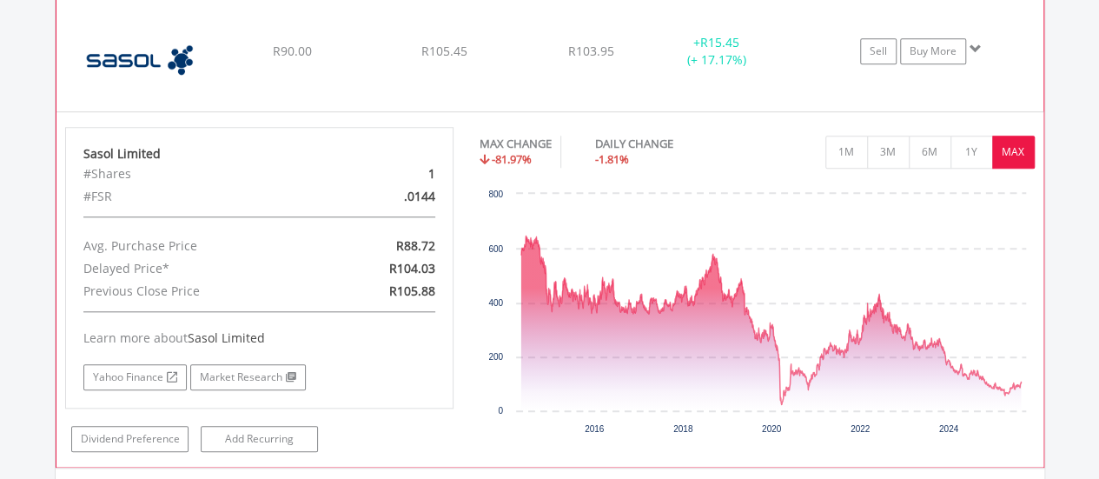
scroll to position [3962, 0]
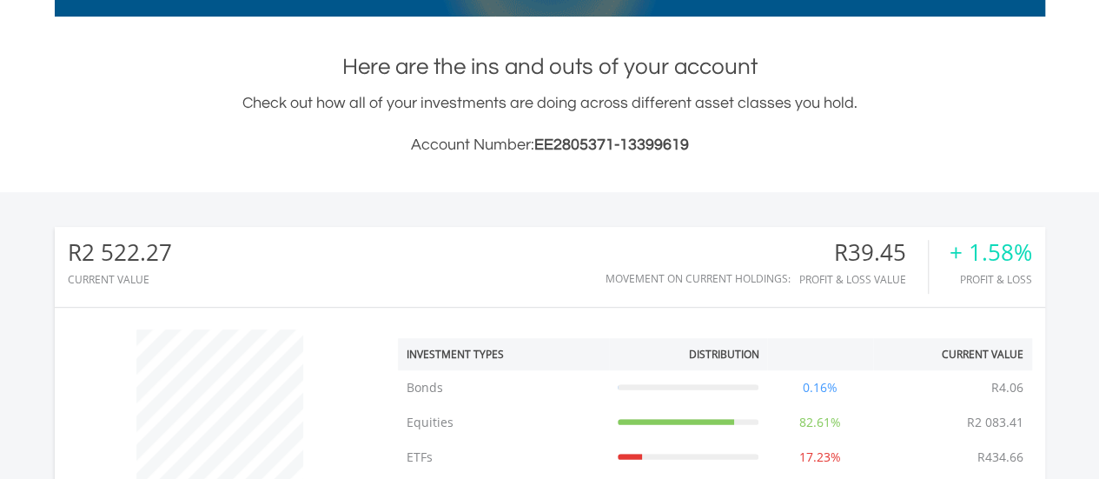
scroll to position [0, 0]
